Goal: Transaction & Acquisition: Purchase product/service

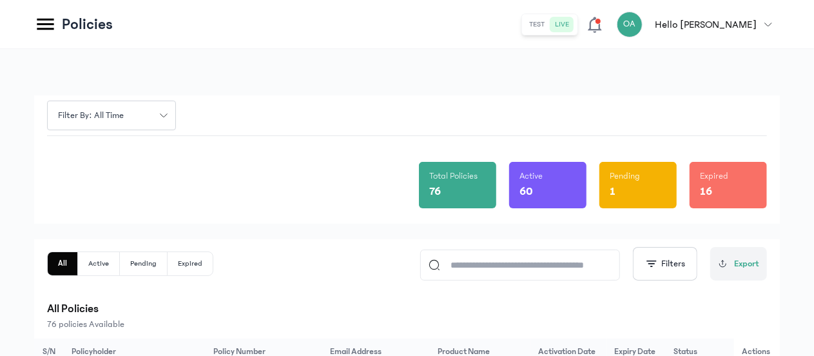
click at [43, 24] on icon at bounding box center [45, 25] width 17 height 12
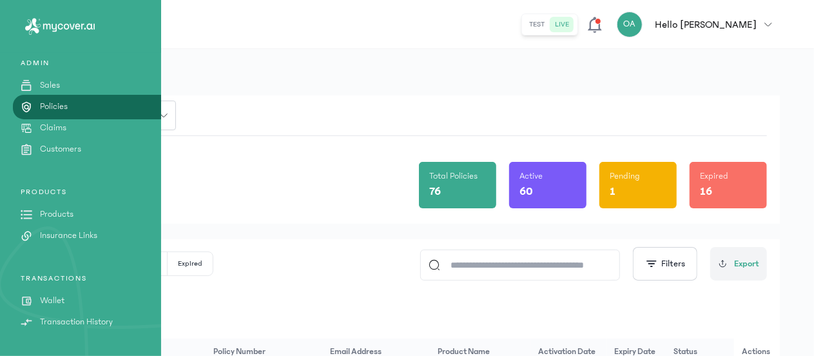
scroll to position [132, 0]
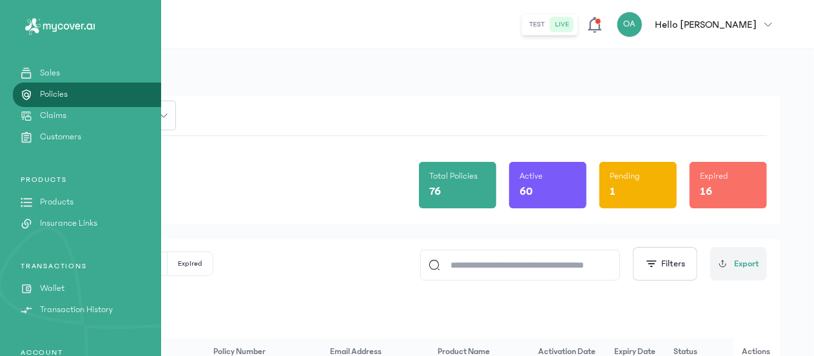
click at [60, 200] on p "Products" at bounding box center [57, 202] width 34 height 14
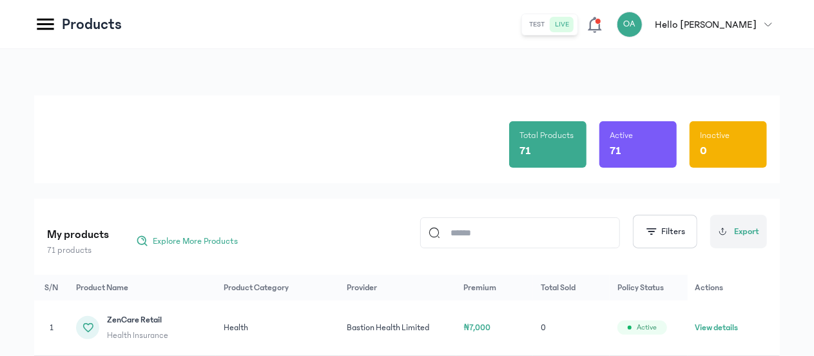
click at [111, 164] on div "Total Products 71 Active 71 Inactive 0" at bounding box center [407, 139] width 720 height 88
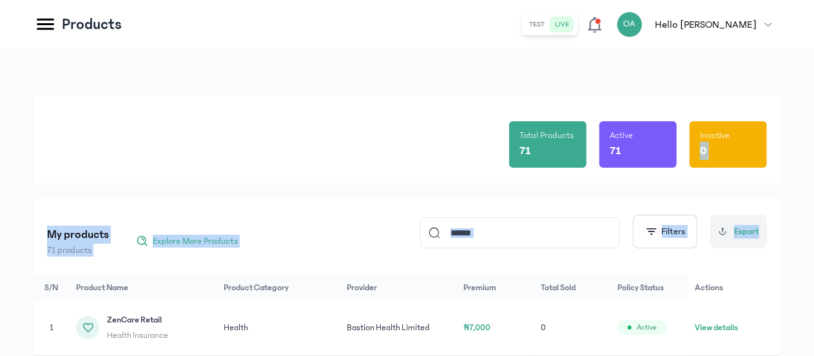
drag, startPoint x: 813, startPoint y: 95, endPoint x: 816, endPoint y: 208, distance: 112.9
click at [814, 208] on html "MyCoverAi Get Started DASHBOARD Analytics ADMIN Sales Policies Claims Customers…" at bounding box center [407, 178] width 814 height 356
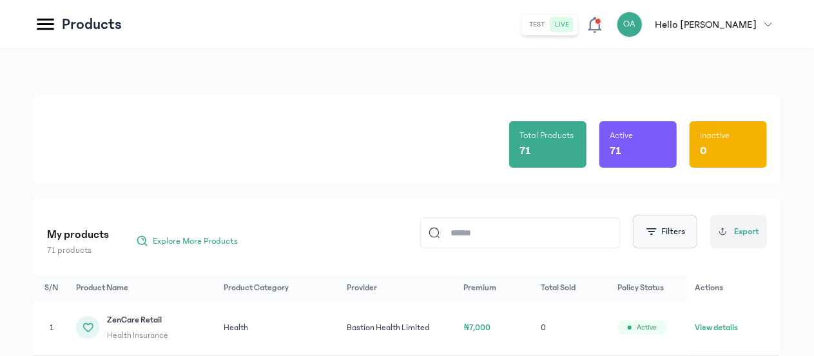
click at [645, 228] on button "Filters" at bounding box center [665, 232] width 64 height 34
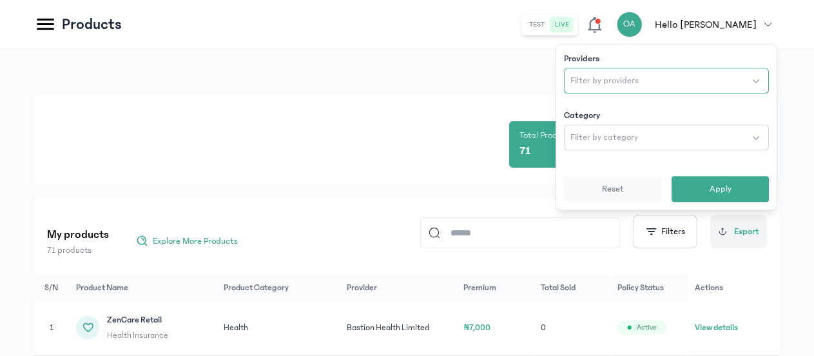
click at [624, 89] on button "Filter by providers" at bounding box center [666, 81] width 205 height 26
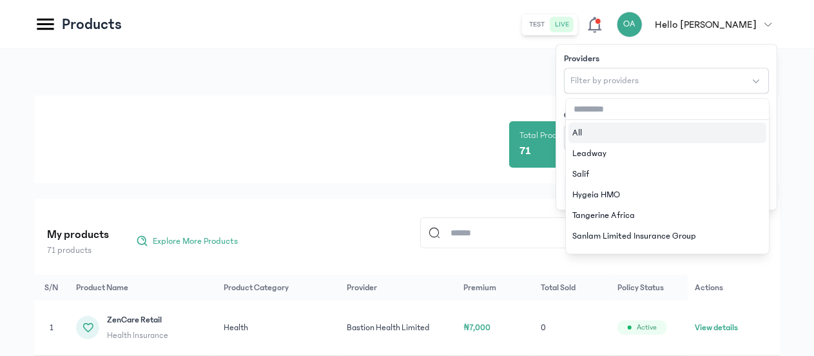
click at [596, 108] on input "text" at bounding box center [667, 109] width 203 height 21
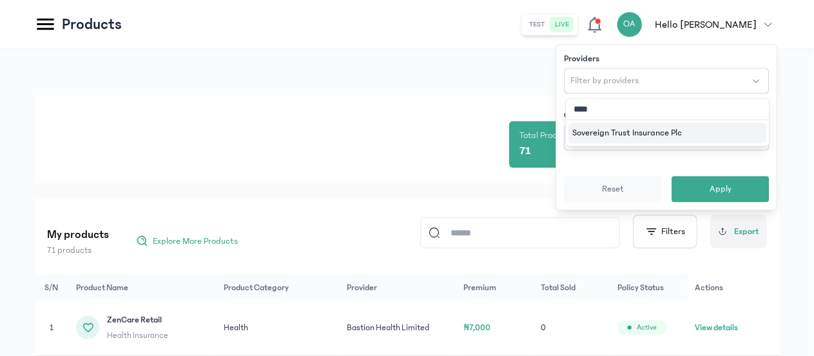
type input "*****"
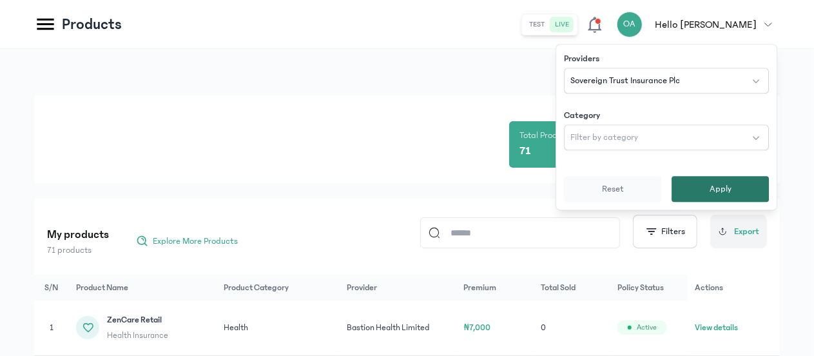
click at [718, 185] on span "Apply" at bounding box center [721, 188] width 22 height 13
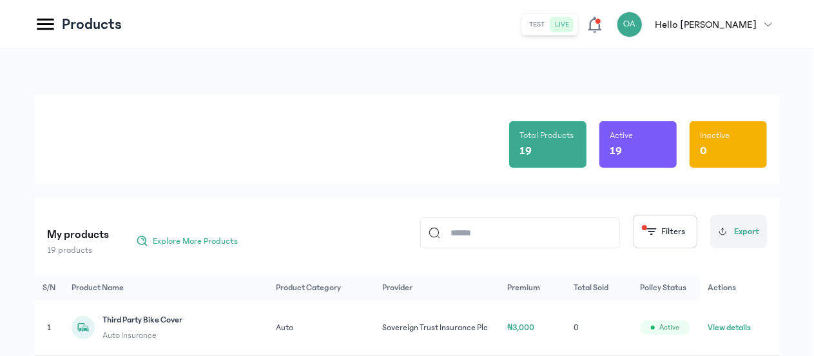
click at [440, 154] on div "Total Products 19 Active 19 Inactive 0" at bounding box center [407, 139] width 720 height 88
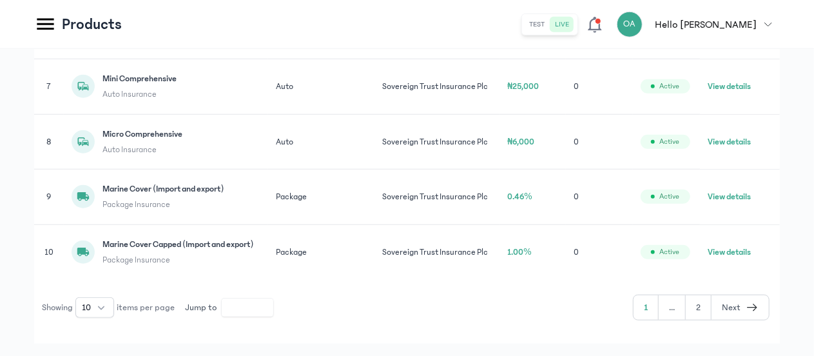
scroll to position [593, 0]
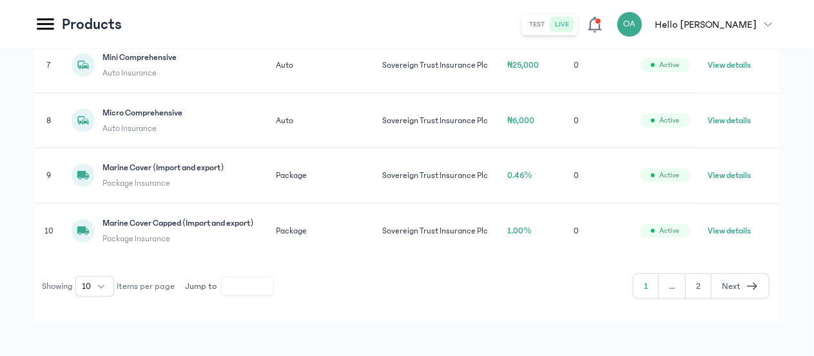
click at [758, 278] on icon "button" at bounding box center [752, 285] width 13 height 15
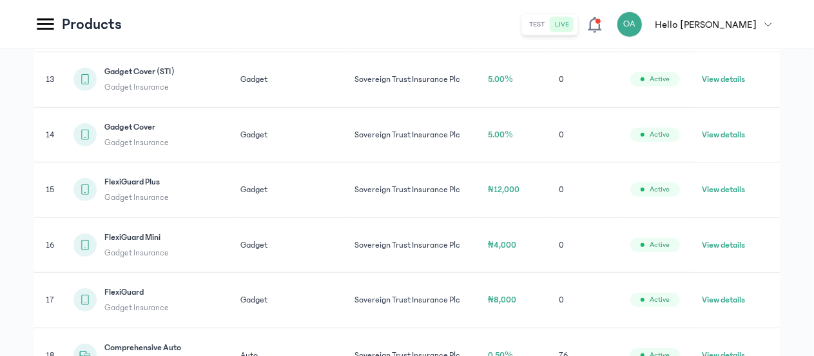
scroll to position [543, 0]
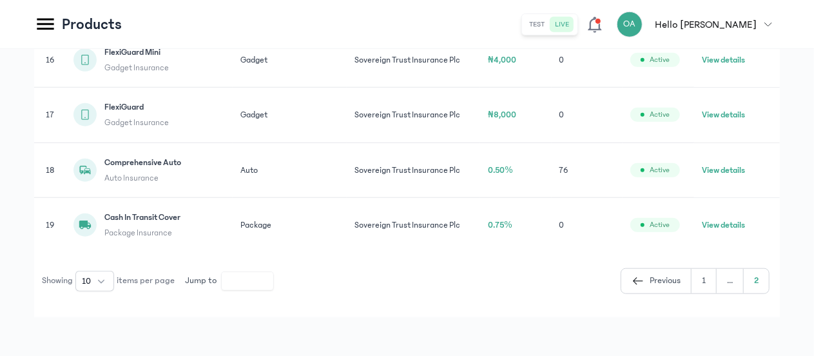
drag, startPoint x: 758, startPoint y: 278, endPoint x: 765, endPoint y: 277, distance: 6.6
click at [765, 277] on button "2" at bounding box center [756, 281] width 25 height 24
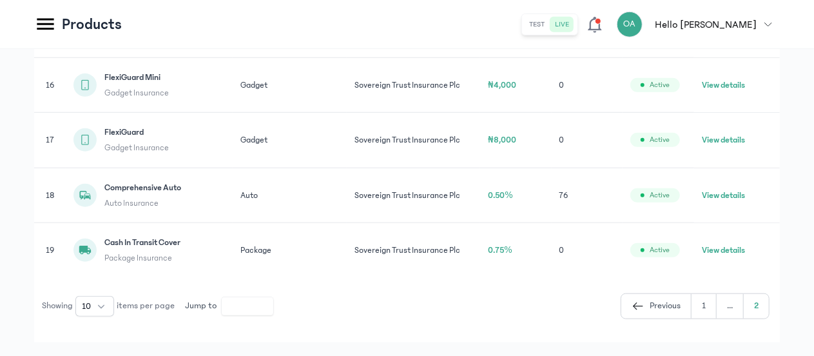
scroll to position [518, 0]
click at [736, 190] on button "View details" at bounding box center [723, 196] width 43 height 13
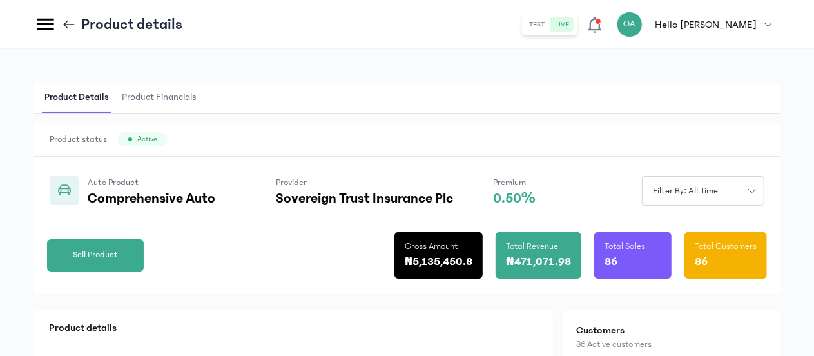
click at [246, 215] on div "Sell Product Gross Amount ₦5,135,450.8 Total Revenue ₦471,071.98 Total Sales 86…" at bounding box center [407, 250] width 720 height 88
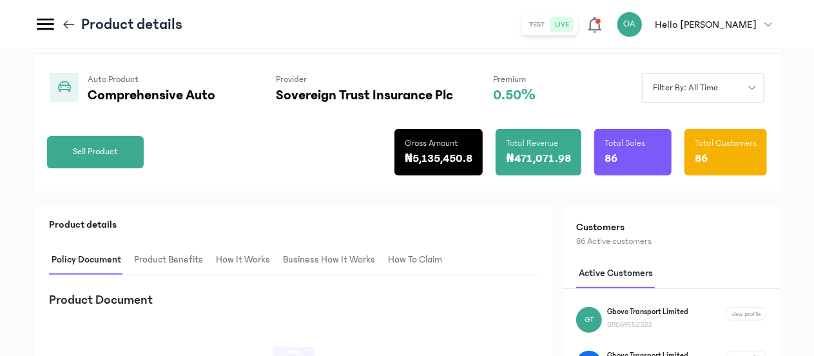
scroll to position [129, 0]
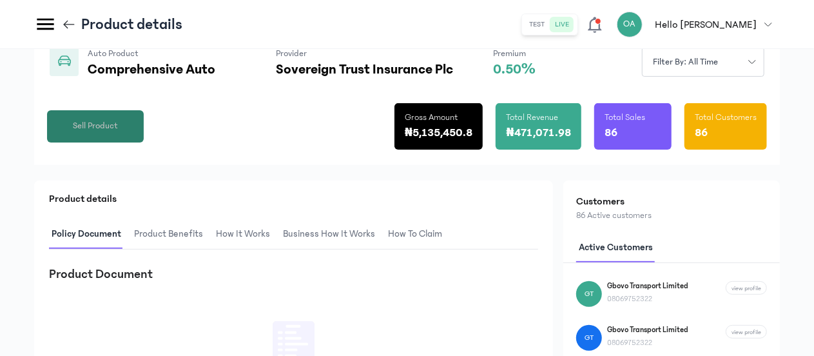
click at [92, 121] on span "Sell Product" at bounding box center [95, 126] width 45 height 14
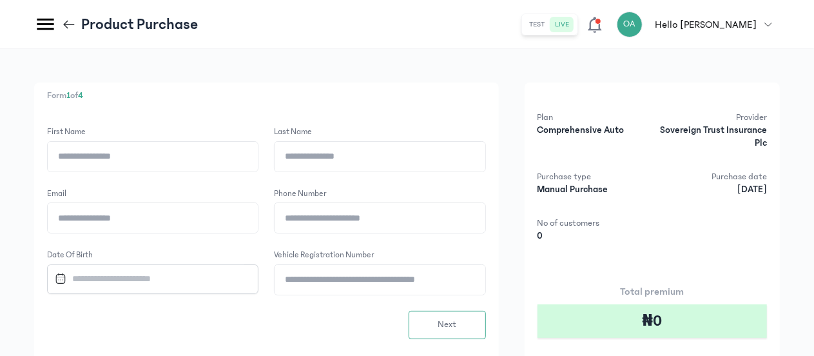
click at [48, 24] on icon at bounding box center [45, 25] width 17 height 12
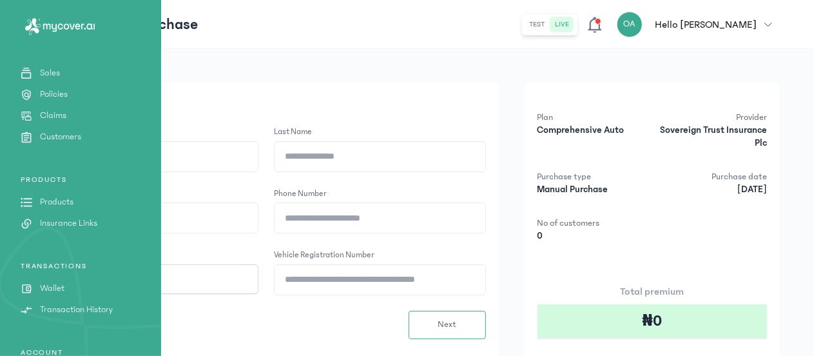
click at [65, 90] on p "Policies" at bounding box center [54, 95] width 28 height 14
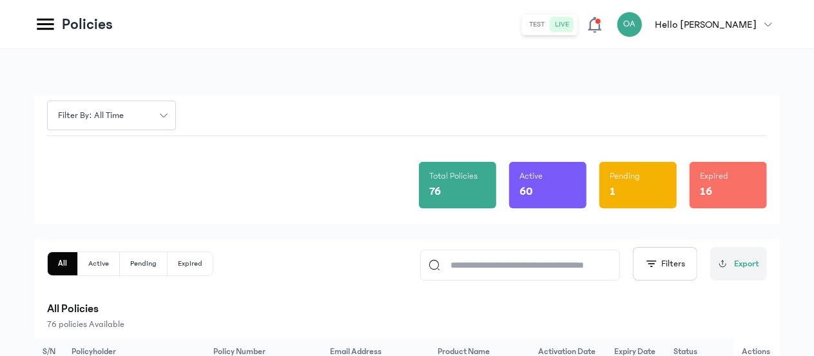
drag, startPoint x: 813, startPoint y: 90, endPoint x: 816, endPoint y: 108, distance: 18.9
click at [814, 108] on html "MyCoverAi Get Started DASHBOARD Analytics ADMIN Sales Policies Claims Customers…" at bounding box center [407, 178] width 814 height 356
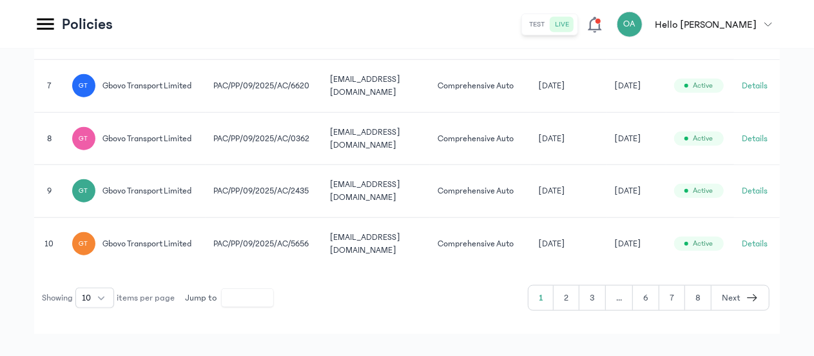
scroll to position [636, 0]
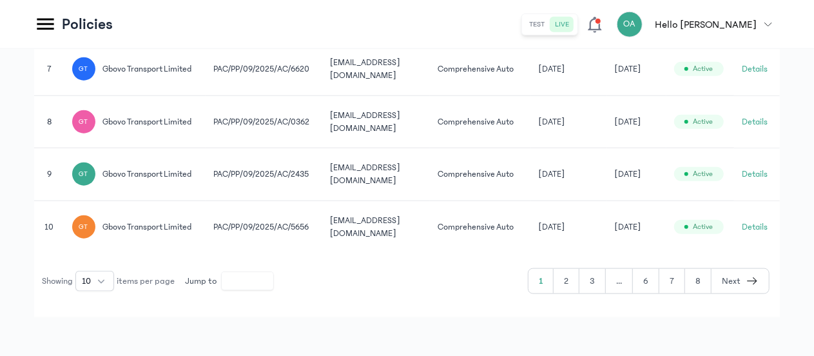
click at [568, 279] on button "2" at bounding box center [567, 281] width 26 height 24
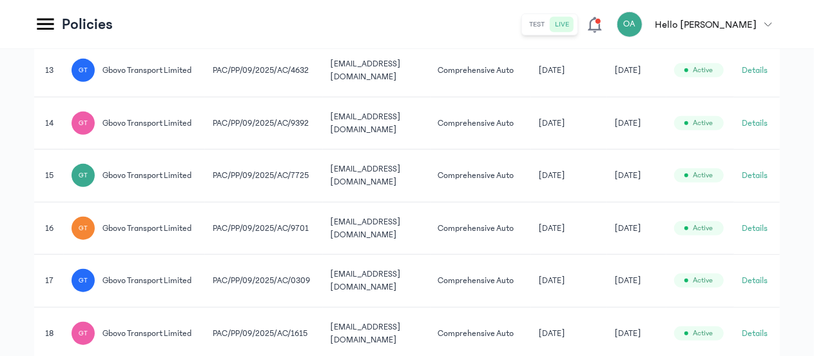
scroll to position [636, 0]
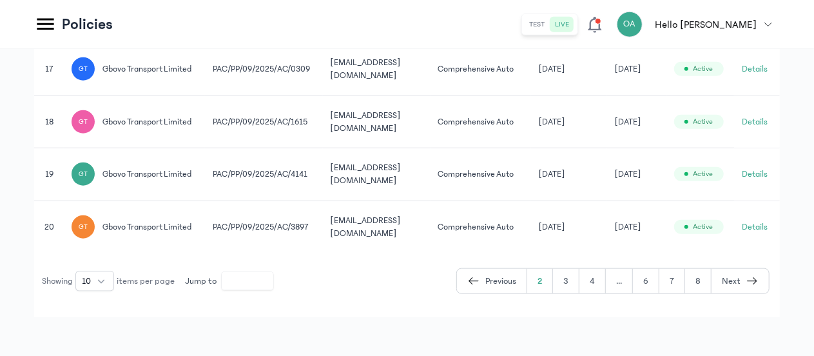
click at [284, 24] on header "Policies test live OA Hello [PERSON_NAME] [PERSON_NAME] [EMAIL_ADDRESS][DOMAIN_…" at bounding box center [407, 24] width 814 height 49
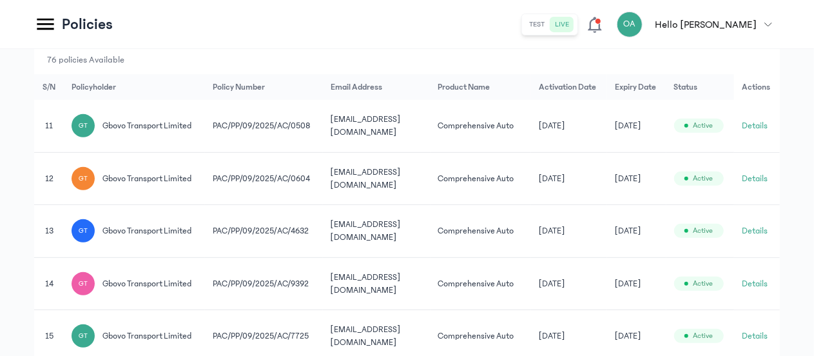
scroll to position [275, 0]
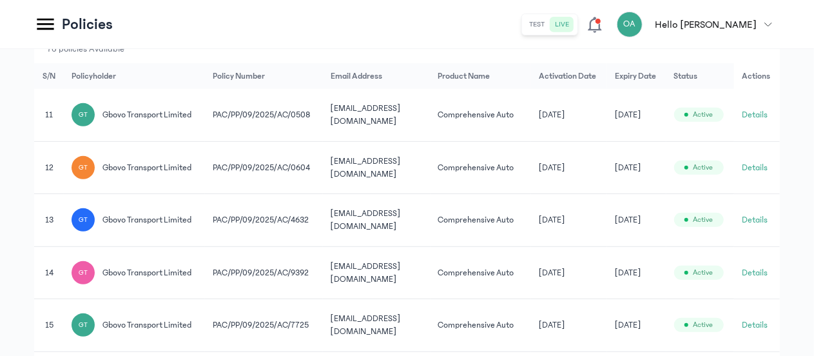
click at [601, 21] on span at bounding box center [598, 21] width 6 height 6
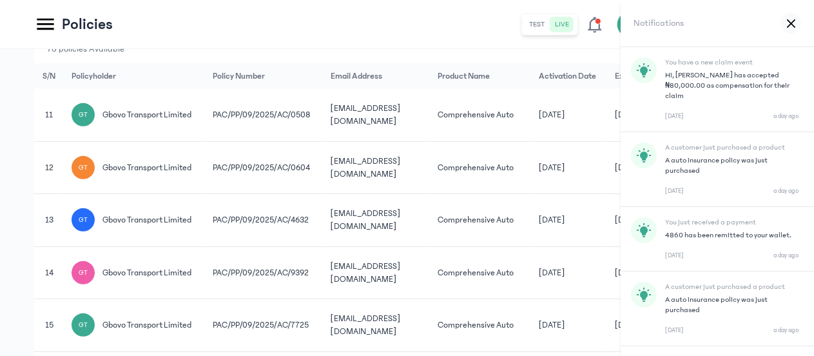
click at [789, 24] on icon at bounding box center [791, 24] width 8 height 10
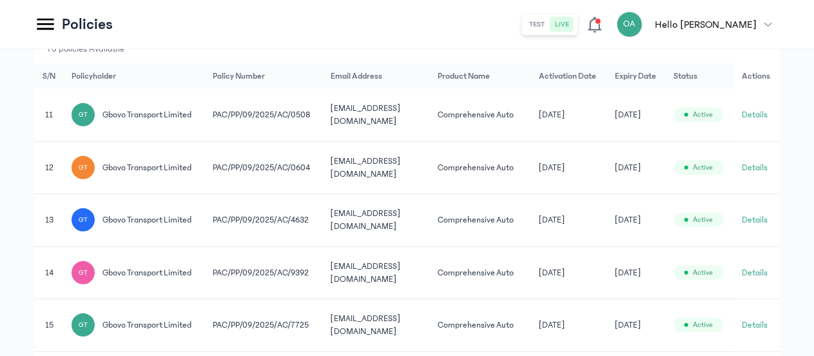
click at [469, 30] on header "Policies test live OA Hello [PERSON_NAME] [PERSON_NAME] [EMAIL_ADDRESS][DOMAIN_…" at bounding box center [407, 24] width 814 height 49
